Goal: Task Accomplishment & Management: Complete application form

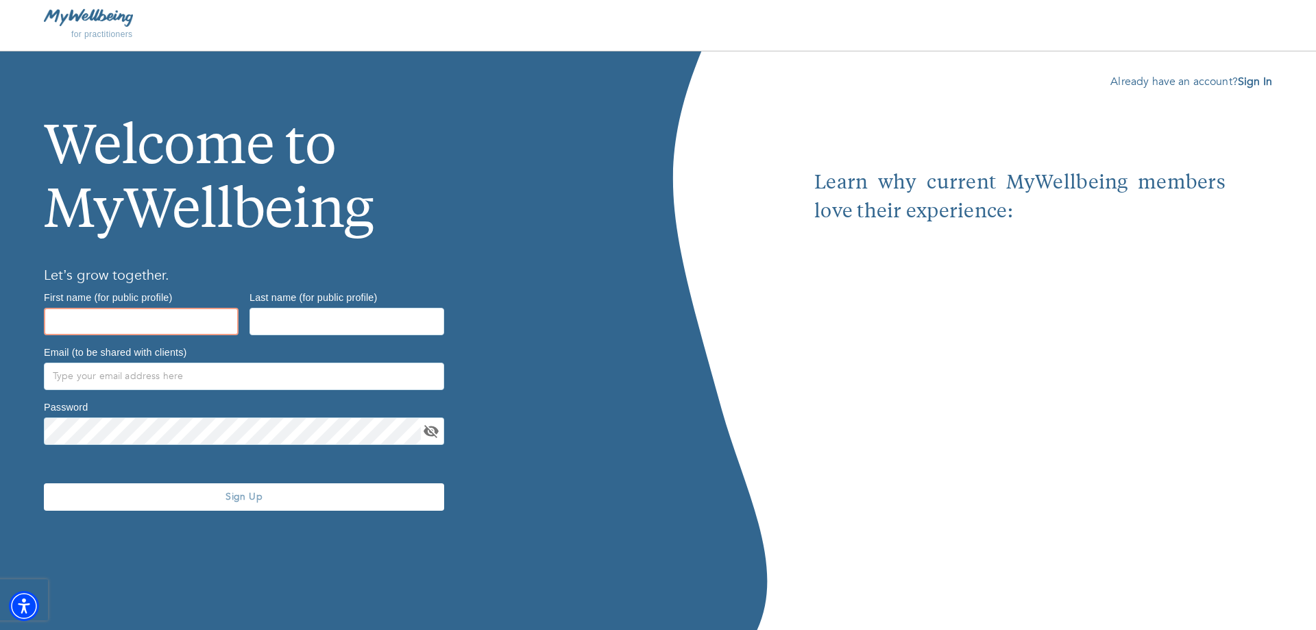
click at [138, 312] on input "text" at bounding box center [141, 321] width 195 height 27
type input "Gladys"
type input "Ezem"
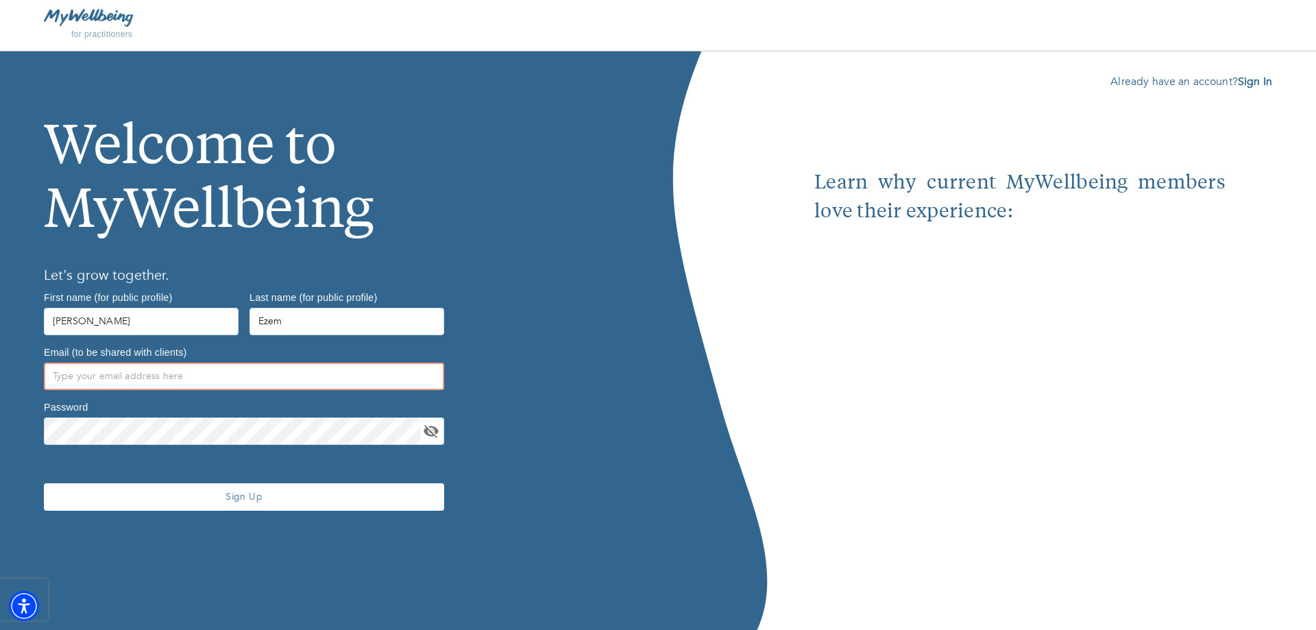
type input "[EMAIL_ADDRESS][DOMAIN_NAME]"
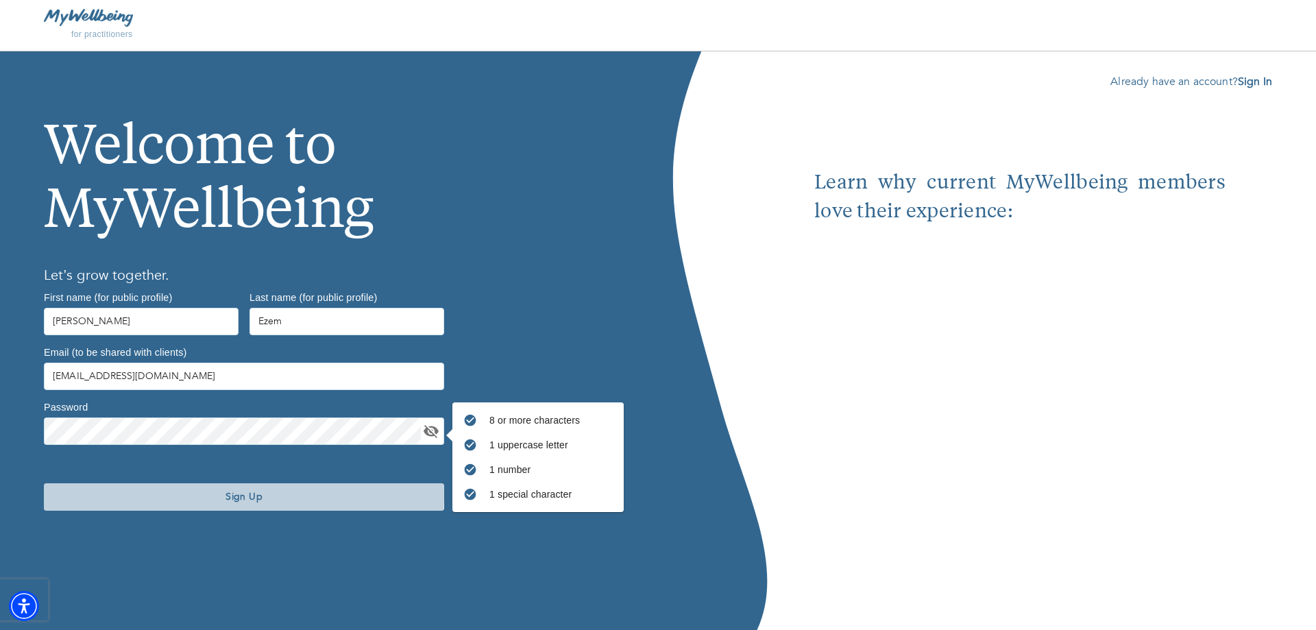
click at [242, 496] on span "Sign Up" at bounding box center [243, 496] width 389 height 13
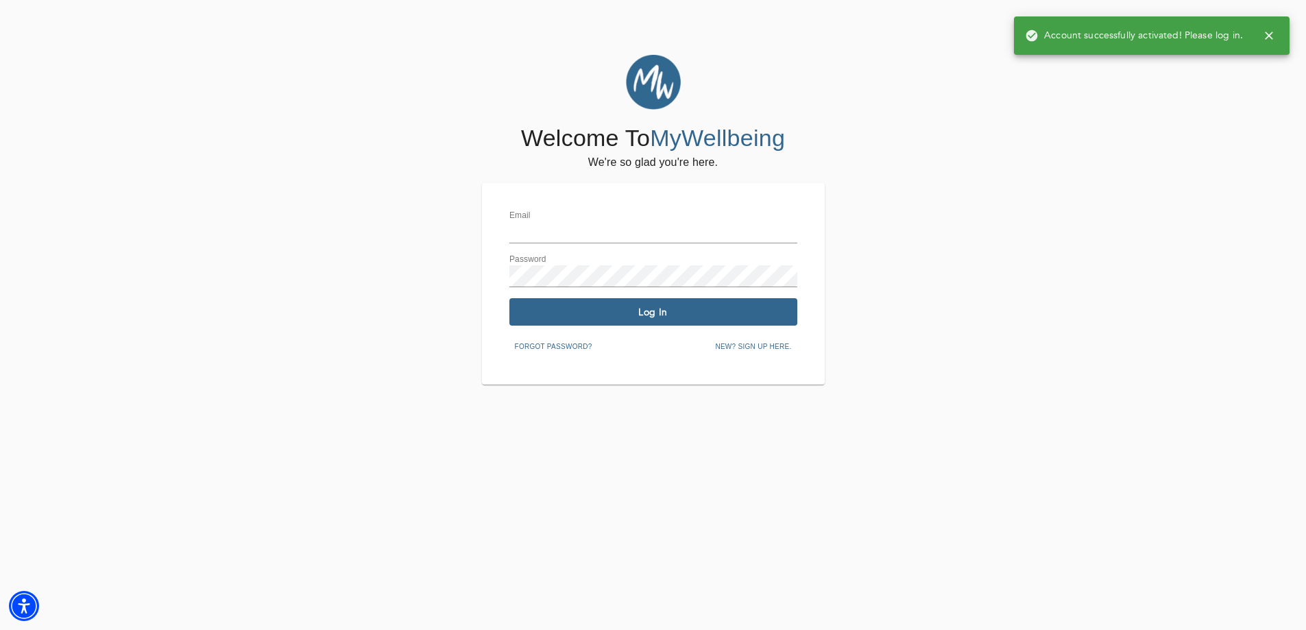
type input "[EMAIL_ADDRESS][DOMAIN_NAME]"
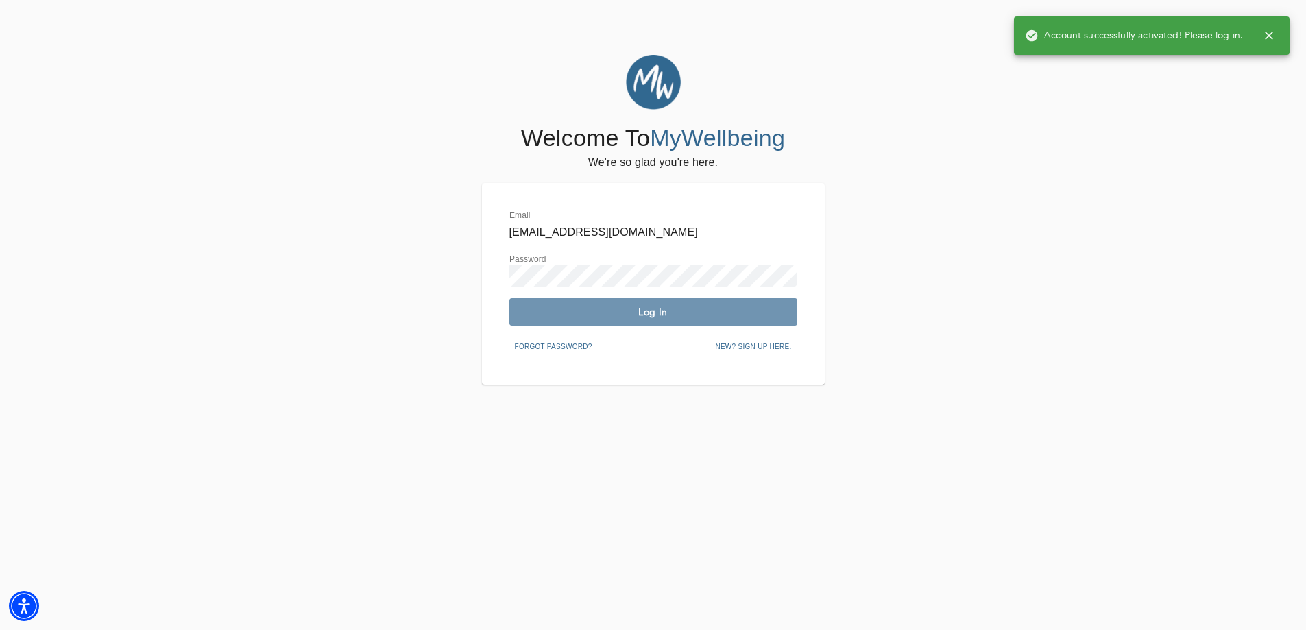
click at [652, 306] on span "Log In" at bounding box center [653, 312] width 277 height 13
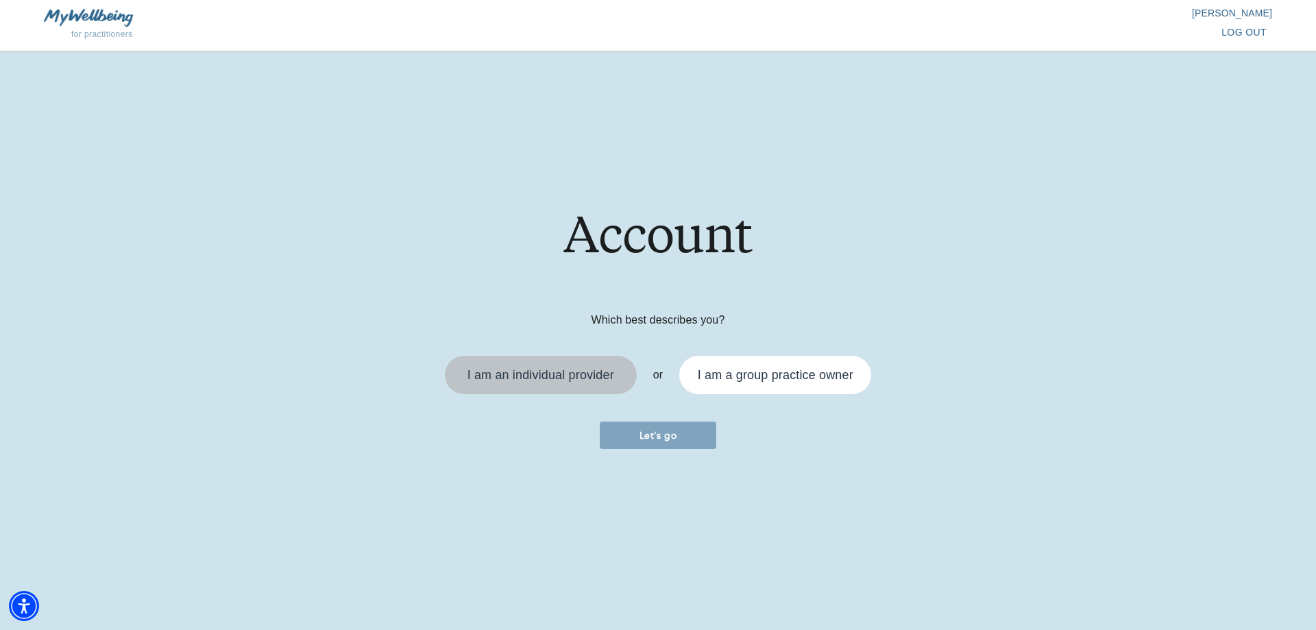
click at [524, 374] on div "I am an individual provider" at bounding box center [540, 375] width 147 height 12
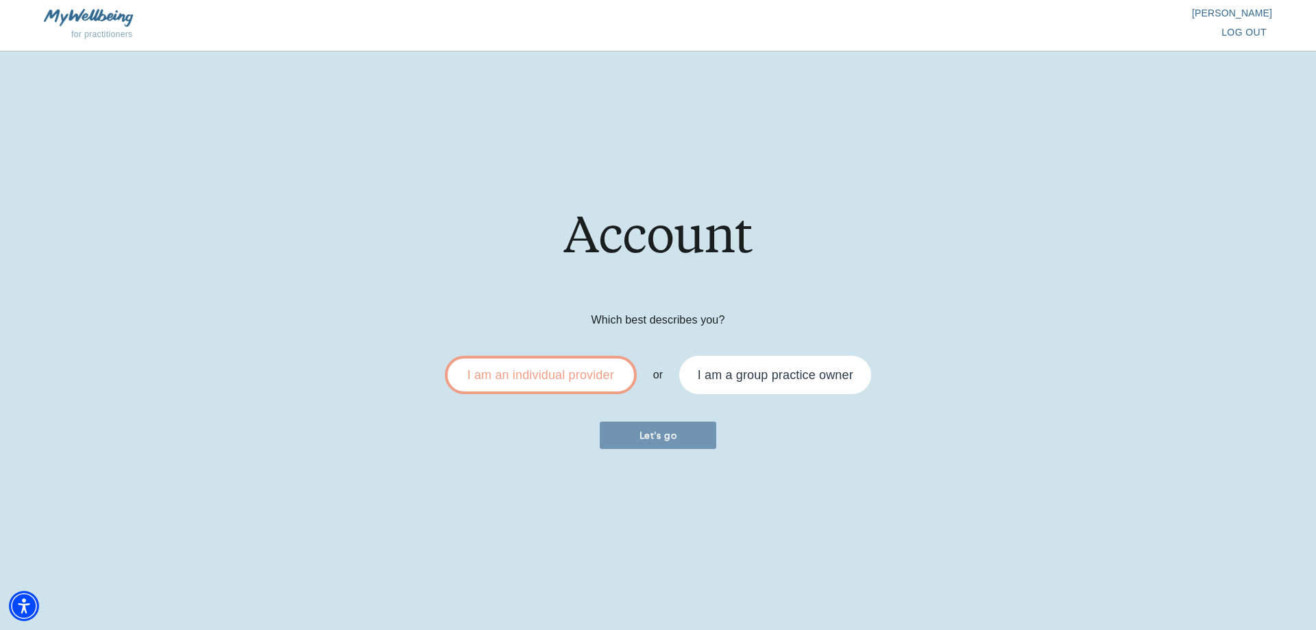
click at [657, 433] on span "Let's go" at bounding box center [658, 435] width 106 height 13
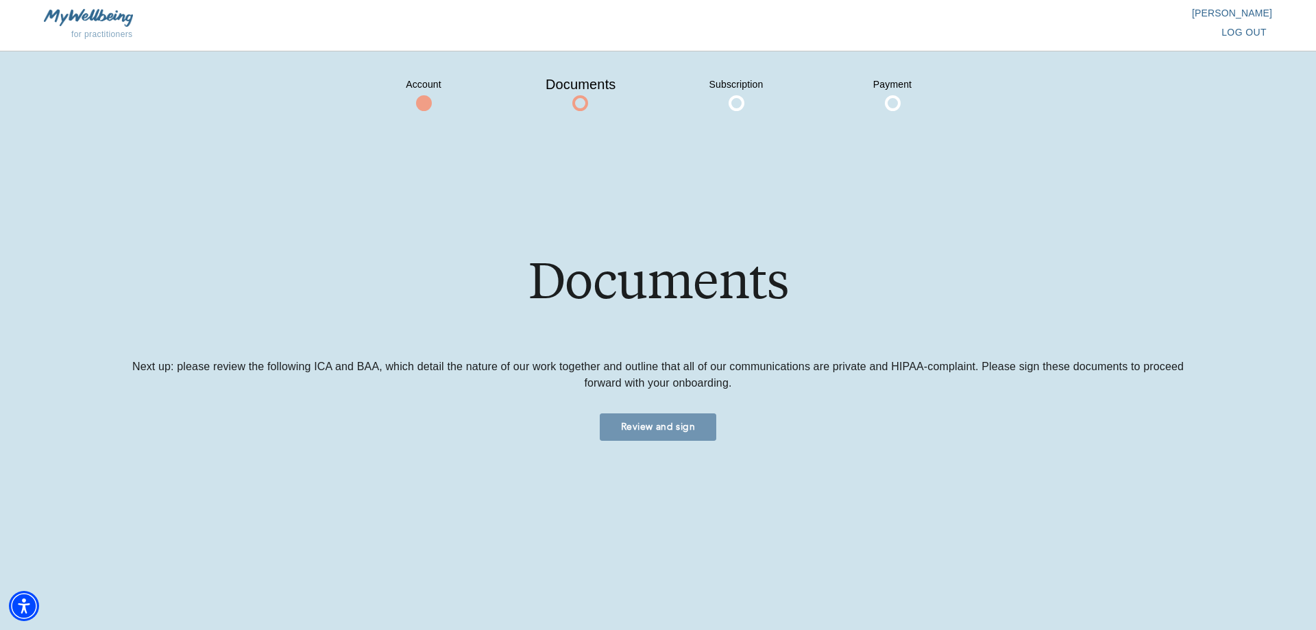
click at [655, 421] on span "Review and sign" at bounding box center [658, 426] width 106 height 13
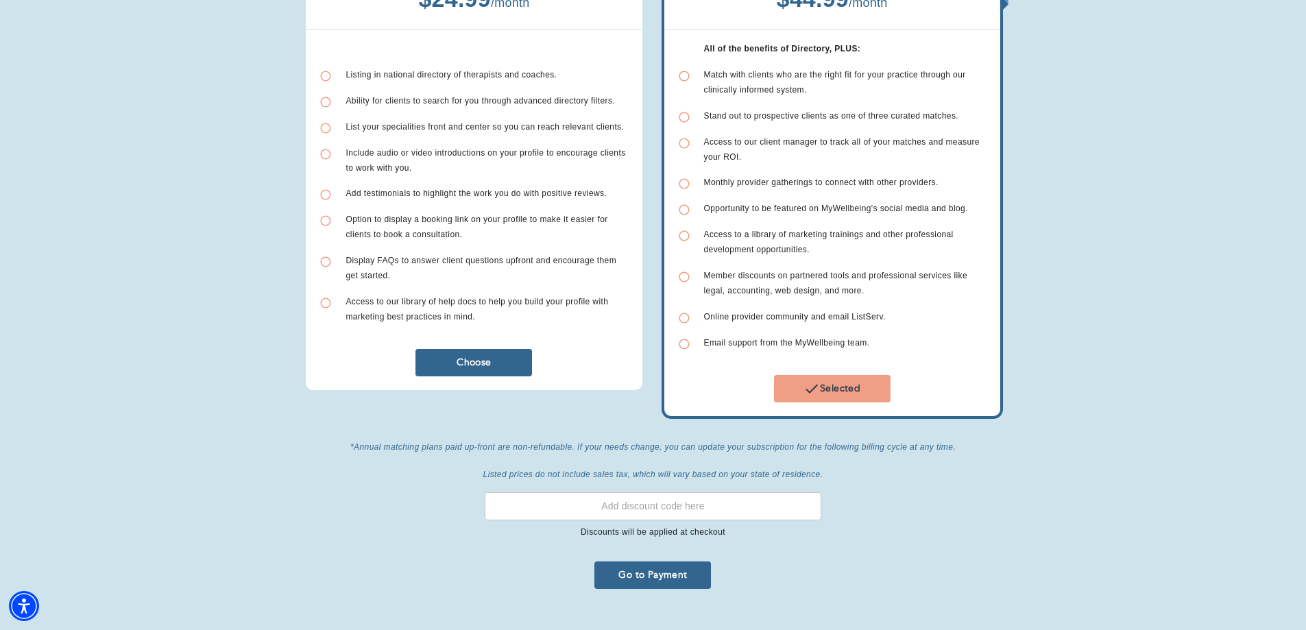
scroll to position [230, 0]
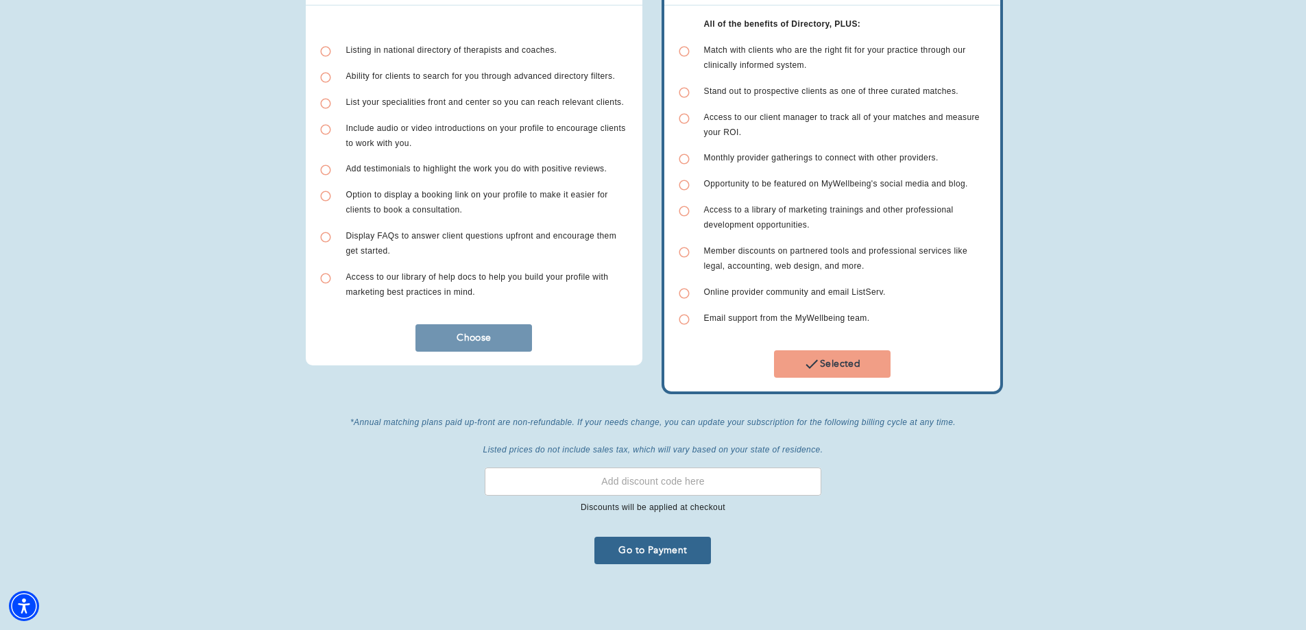
click at [475, 334] on span "Choose" at bounding box center [474, 337] width 106 height 13
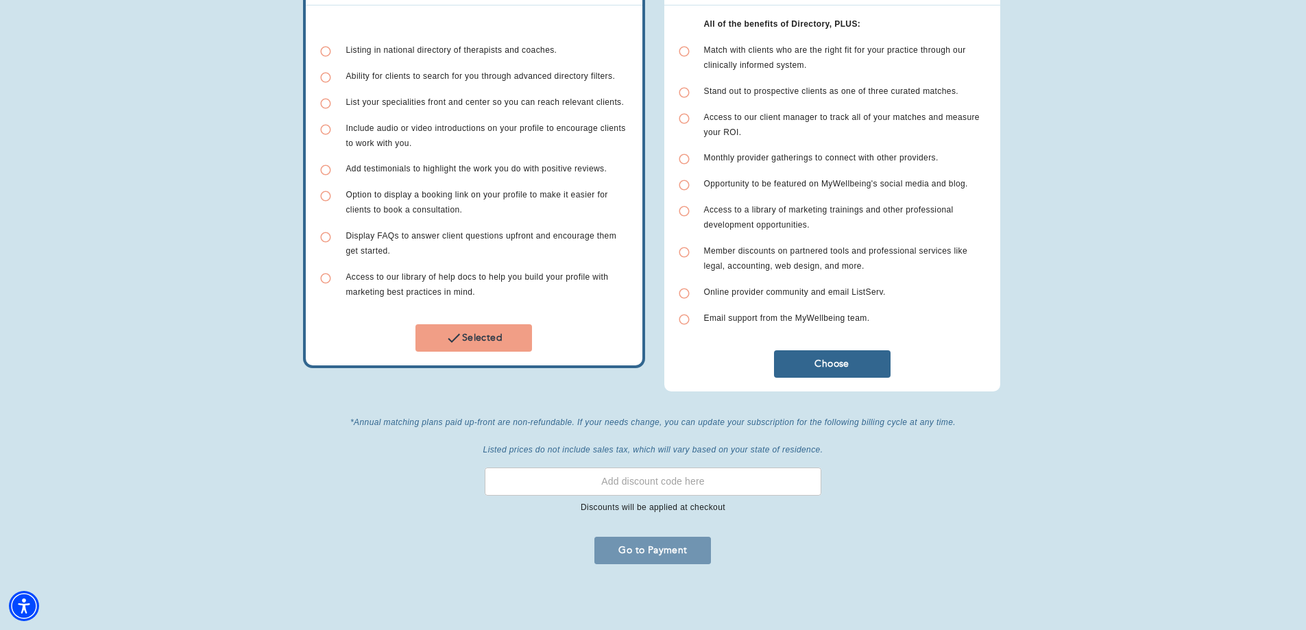
click at [651, 546] on span "Go to Payment" at bounding box center [653, 549] width 106 height 13
